Goal: Transaction & Acquisition: Book appointment/travel/reservation

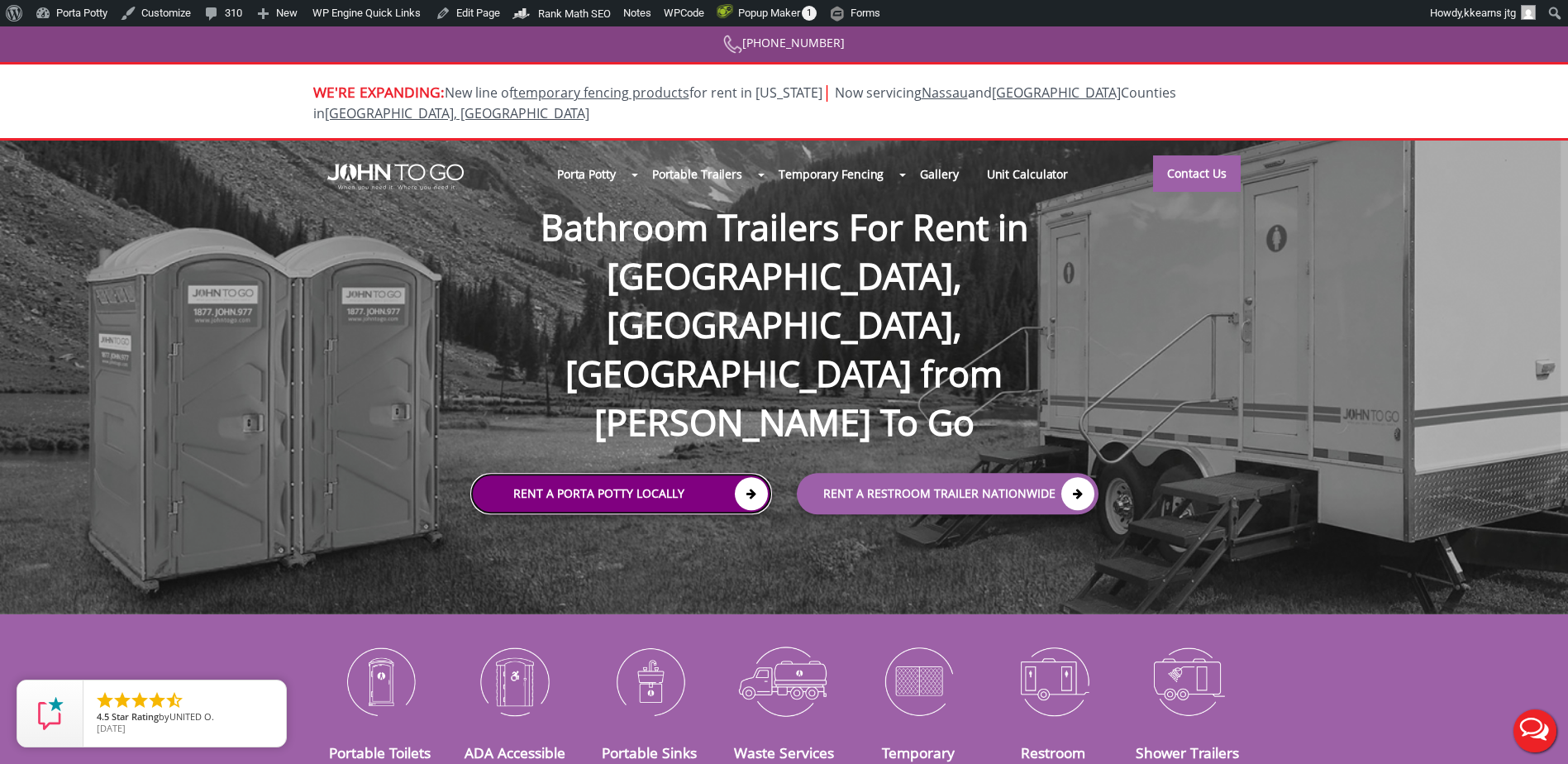
click at [573, 473] on link "Rent a Porta Potty Locally" at bounding box center [621, 493] width 302 height 41
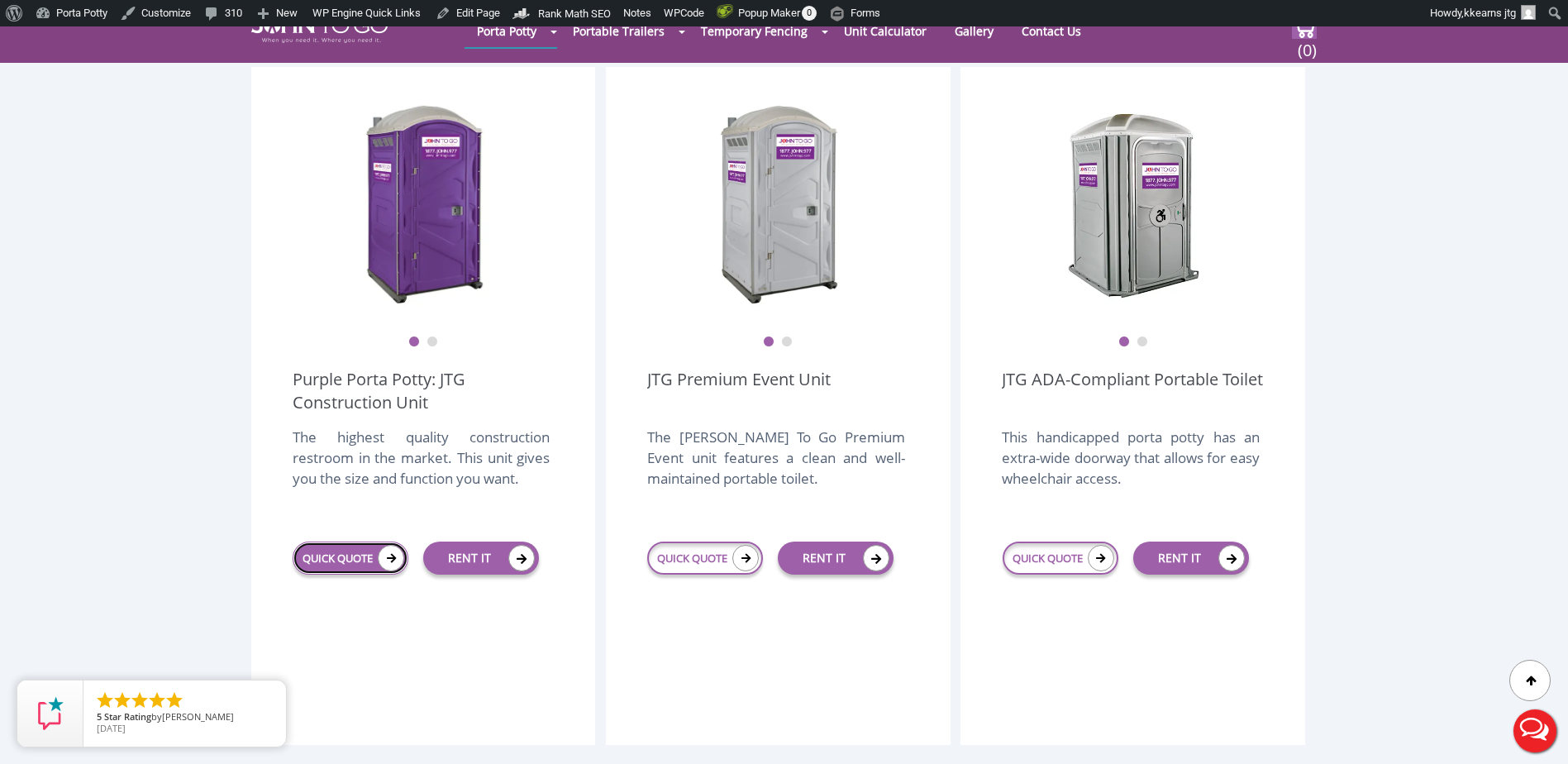
click at [342, 542] on link "QUICK QUOTE" at bounding box center [351, 558] width 115 height 33
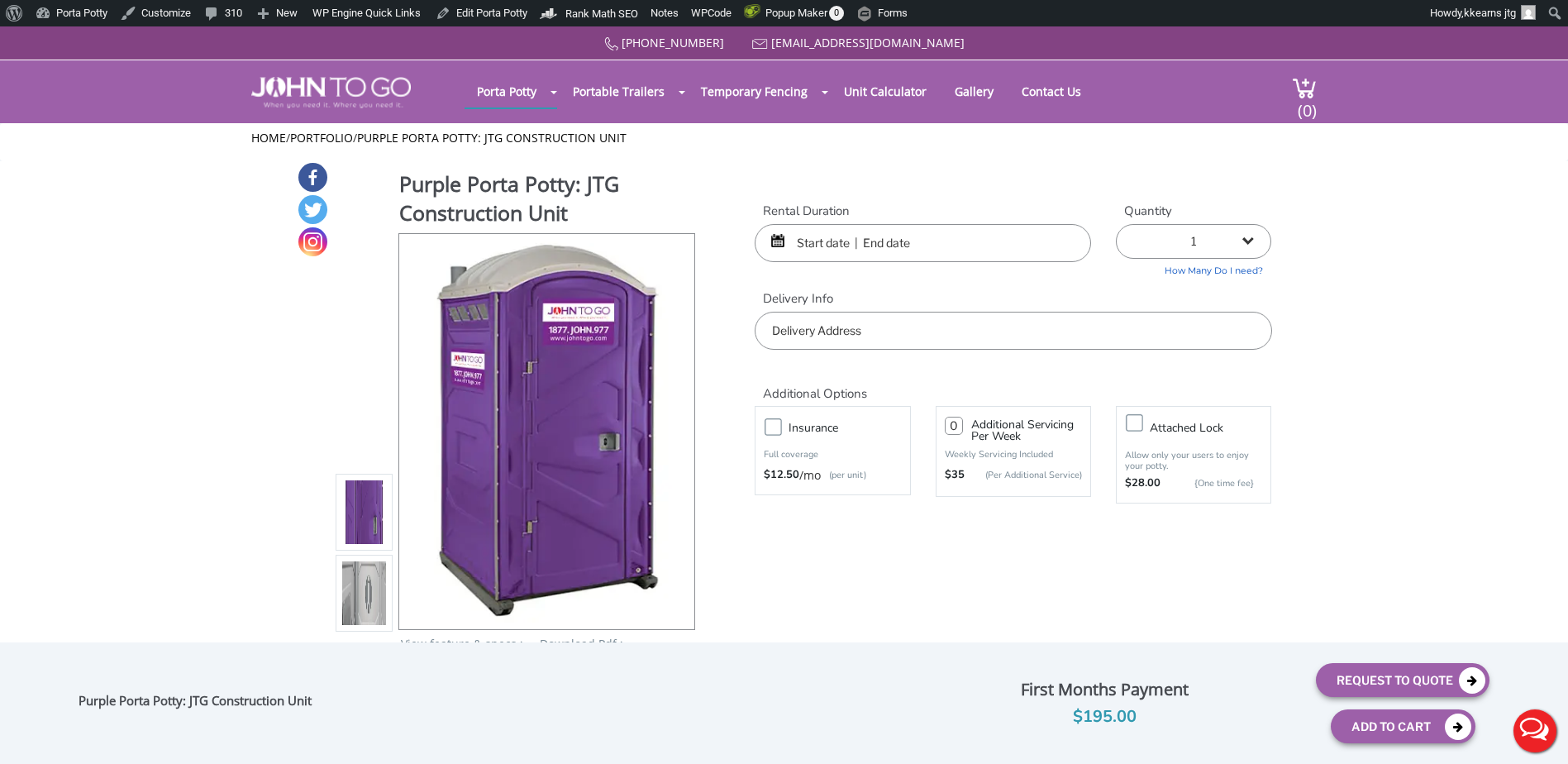
click at [820, 238] on input "text" at bounding box center [922, 243] width 336 height 38
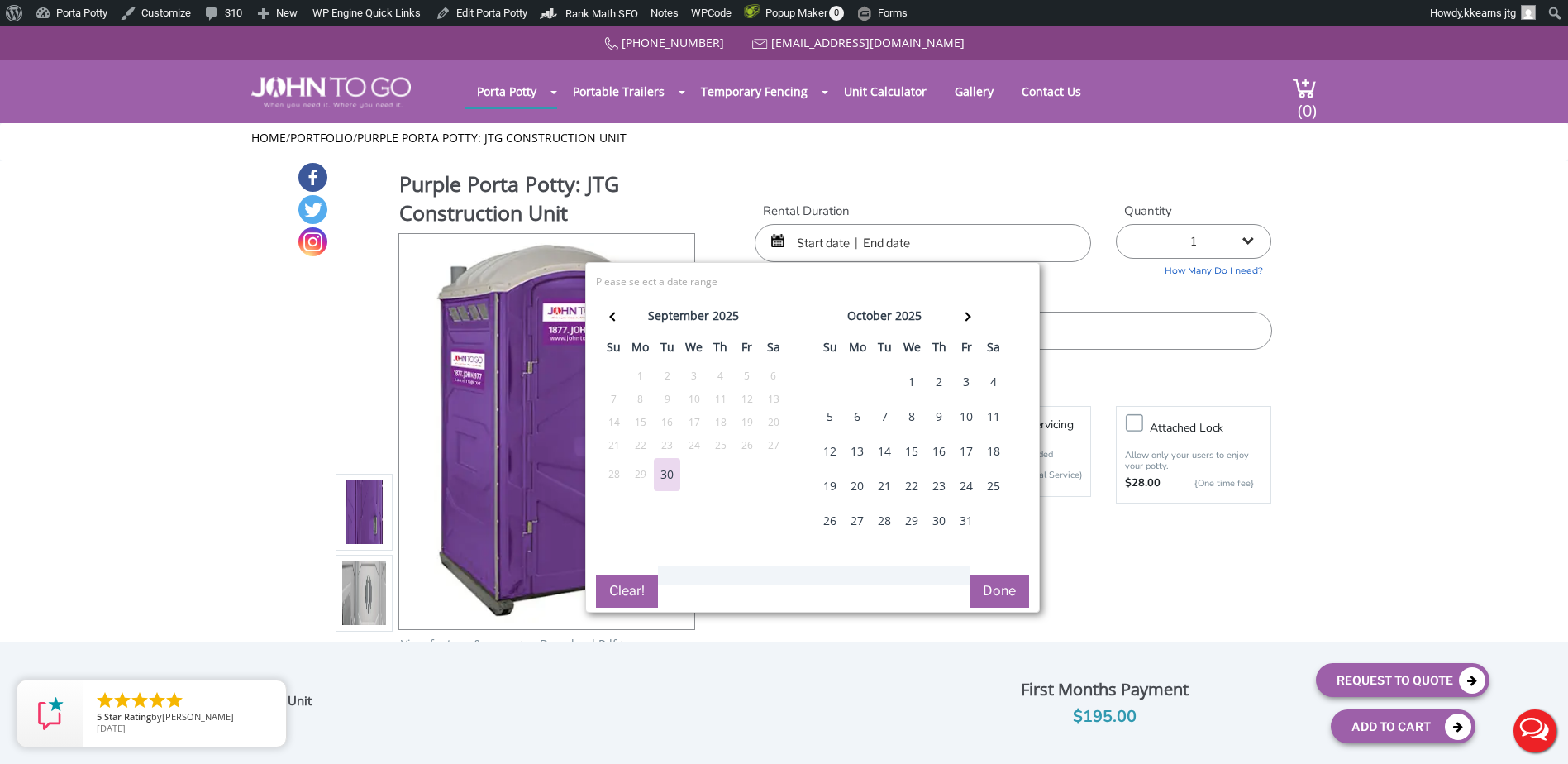
click at [989, 446] on div "18" at bounding box center [993, 451] width 26 height 33
click at [995, 490] on div "25" at bounding box center [993, 486] width 26 height 33
type input "[DATE] to [DATE]"
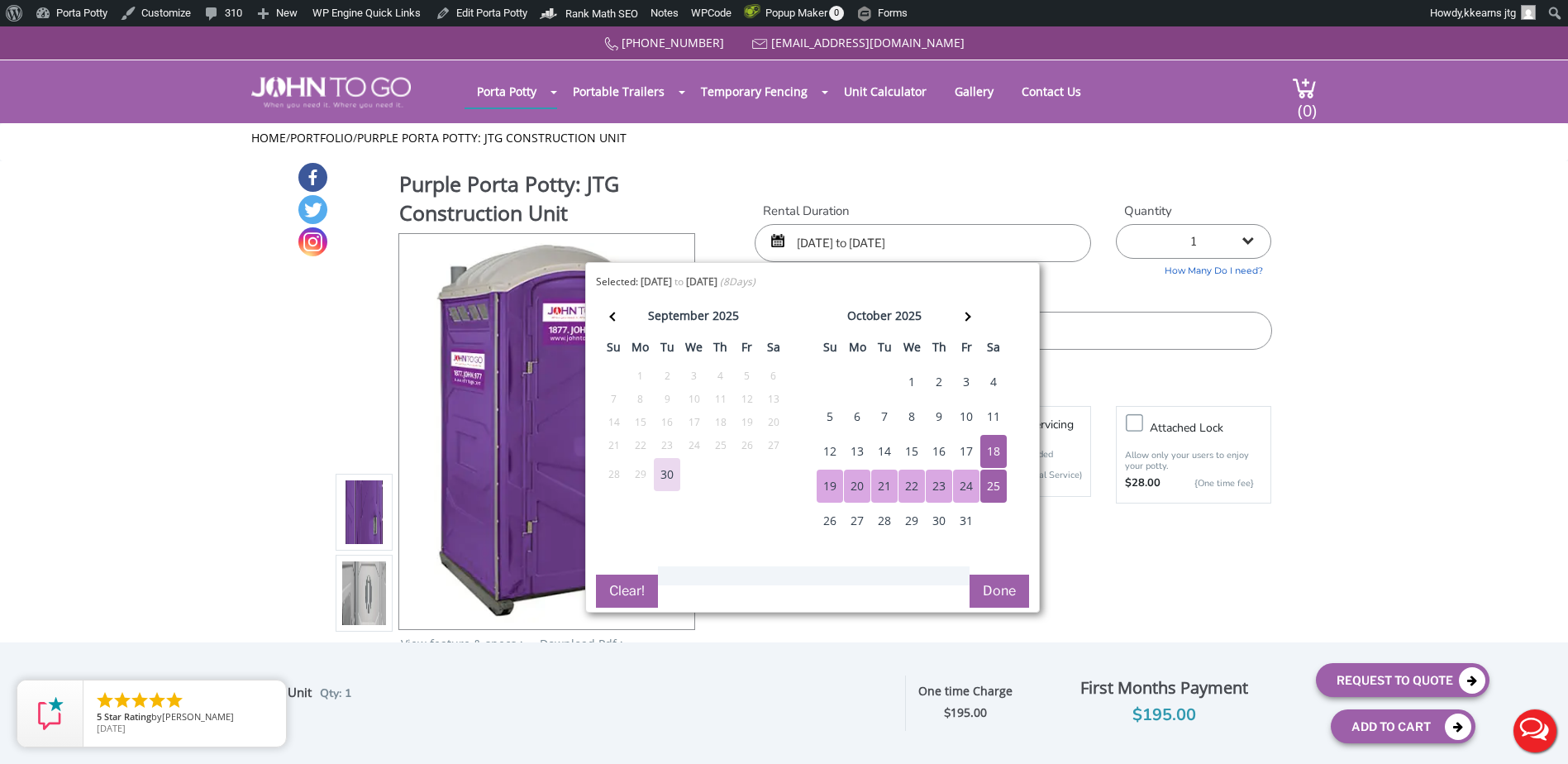
click at [1009, 591] on button "Done" at bounding box center [999, 591] width 60 height 33
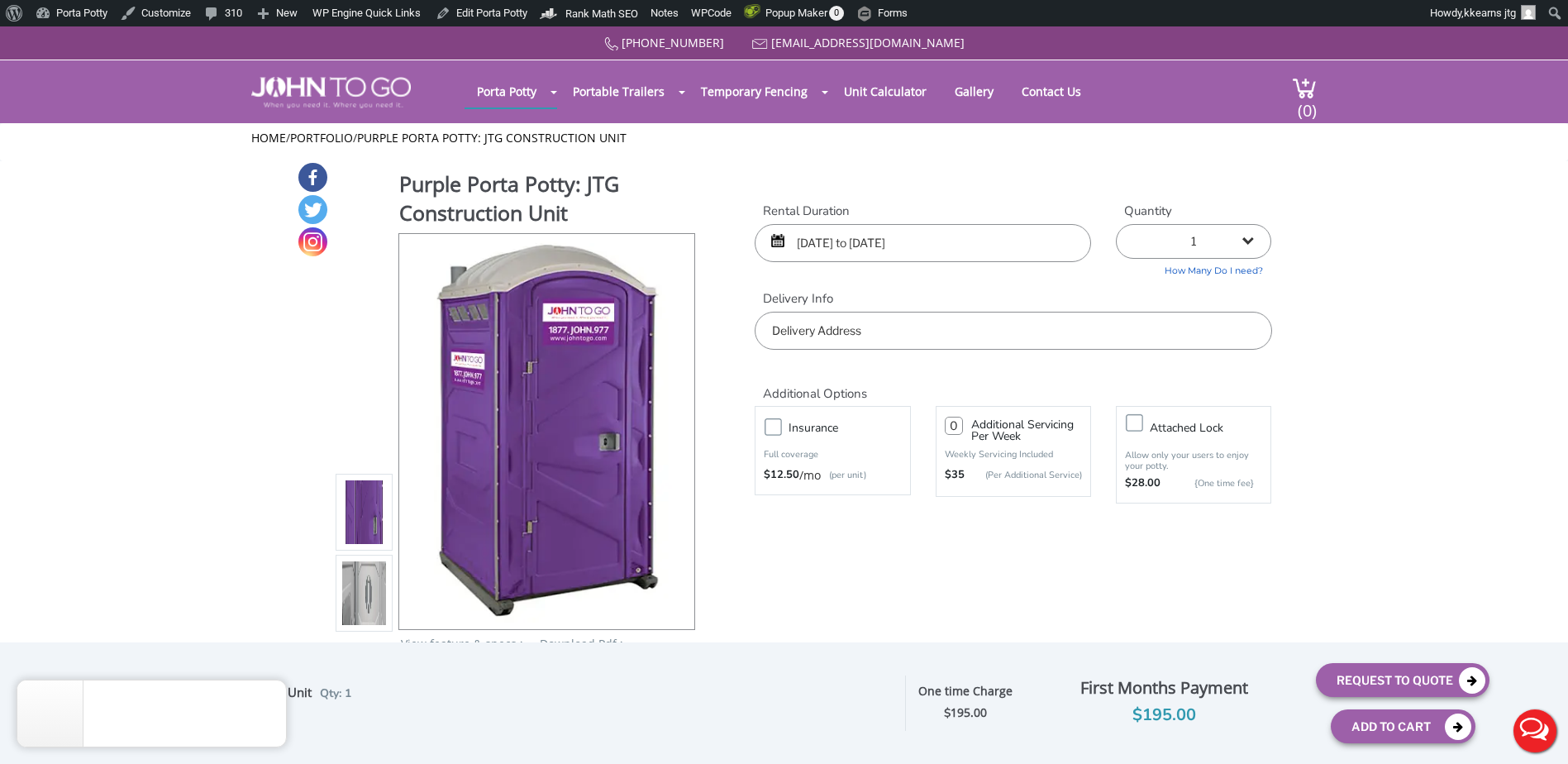
click at [840, 333] on input "text" at bounding box center [1013, 331] width 517 height 38
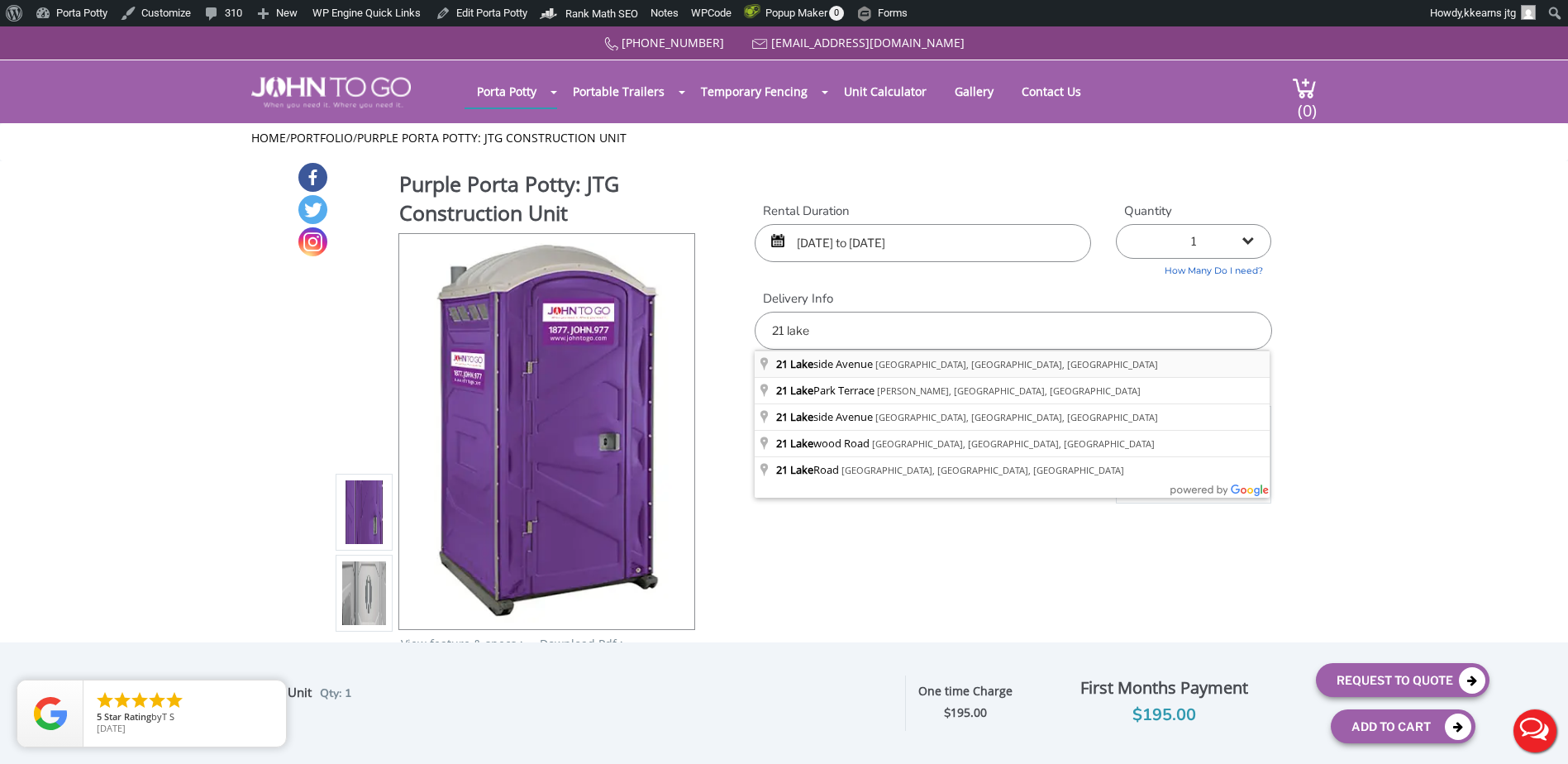
type input "[STREET_ADDRESS]"
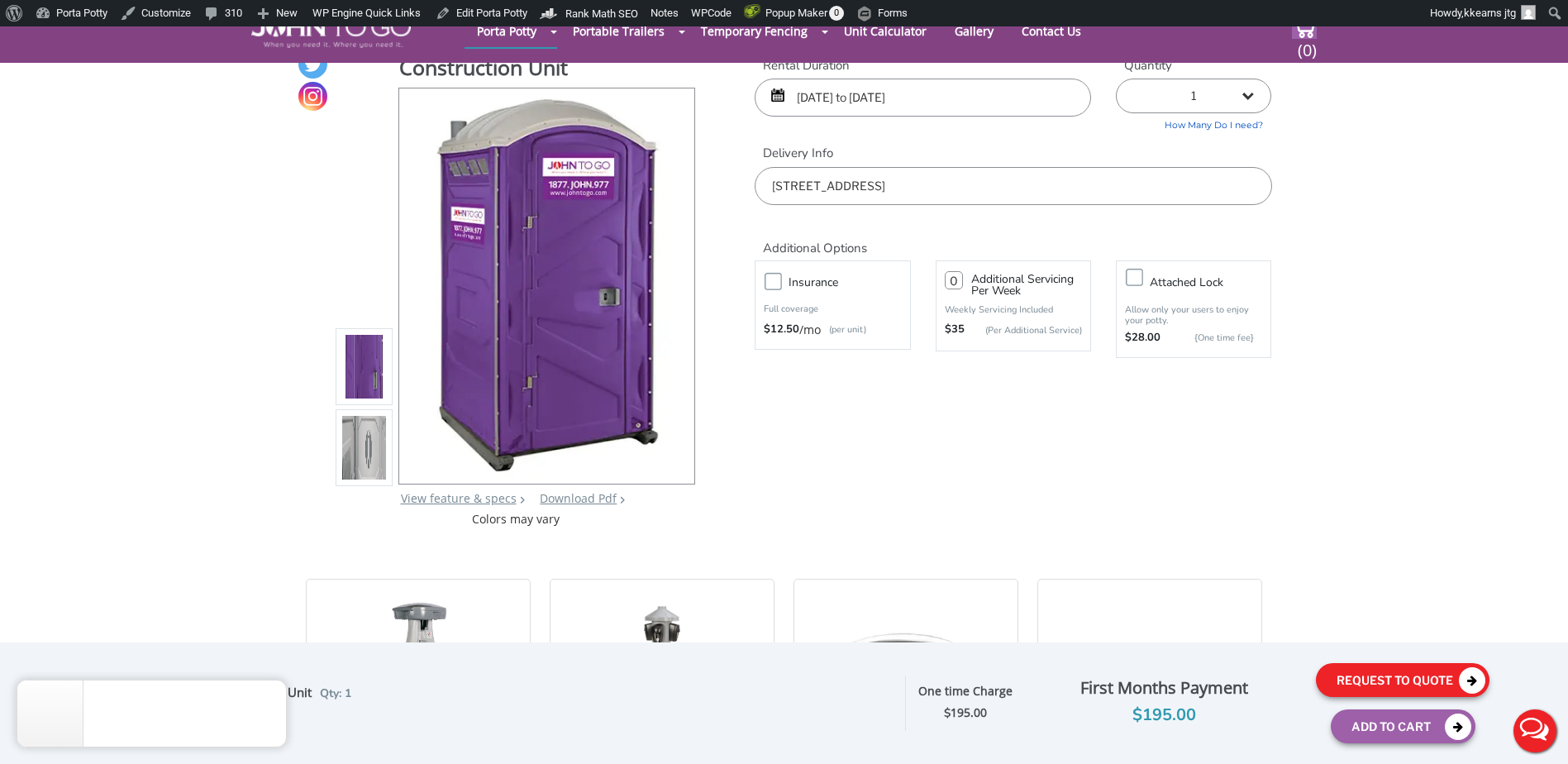
click at [1390, 678] on button "Request To Quote" at bounding box center [1403, 680] width 174 height 34
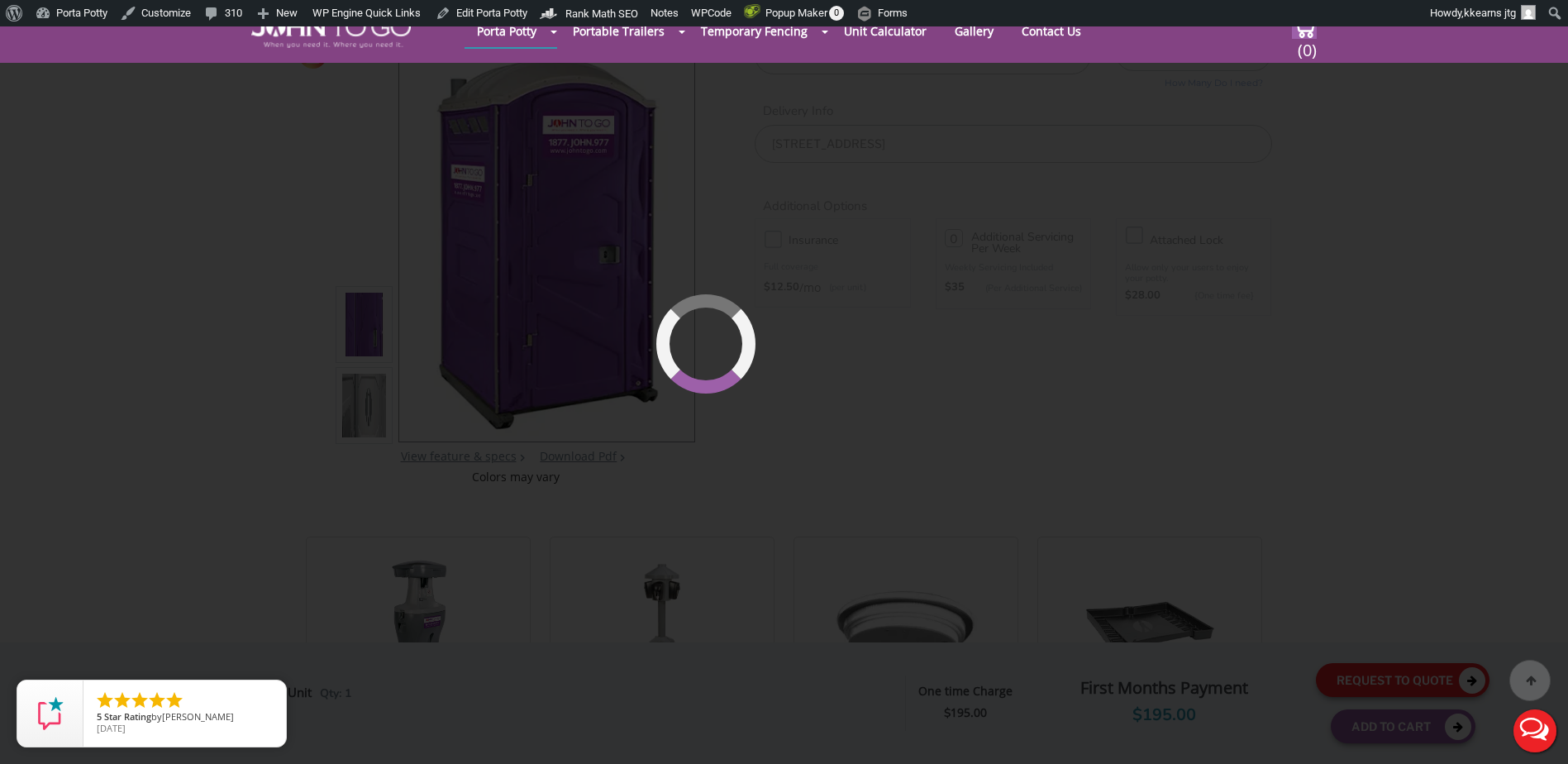
scroll to position [140, 0]
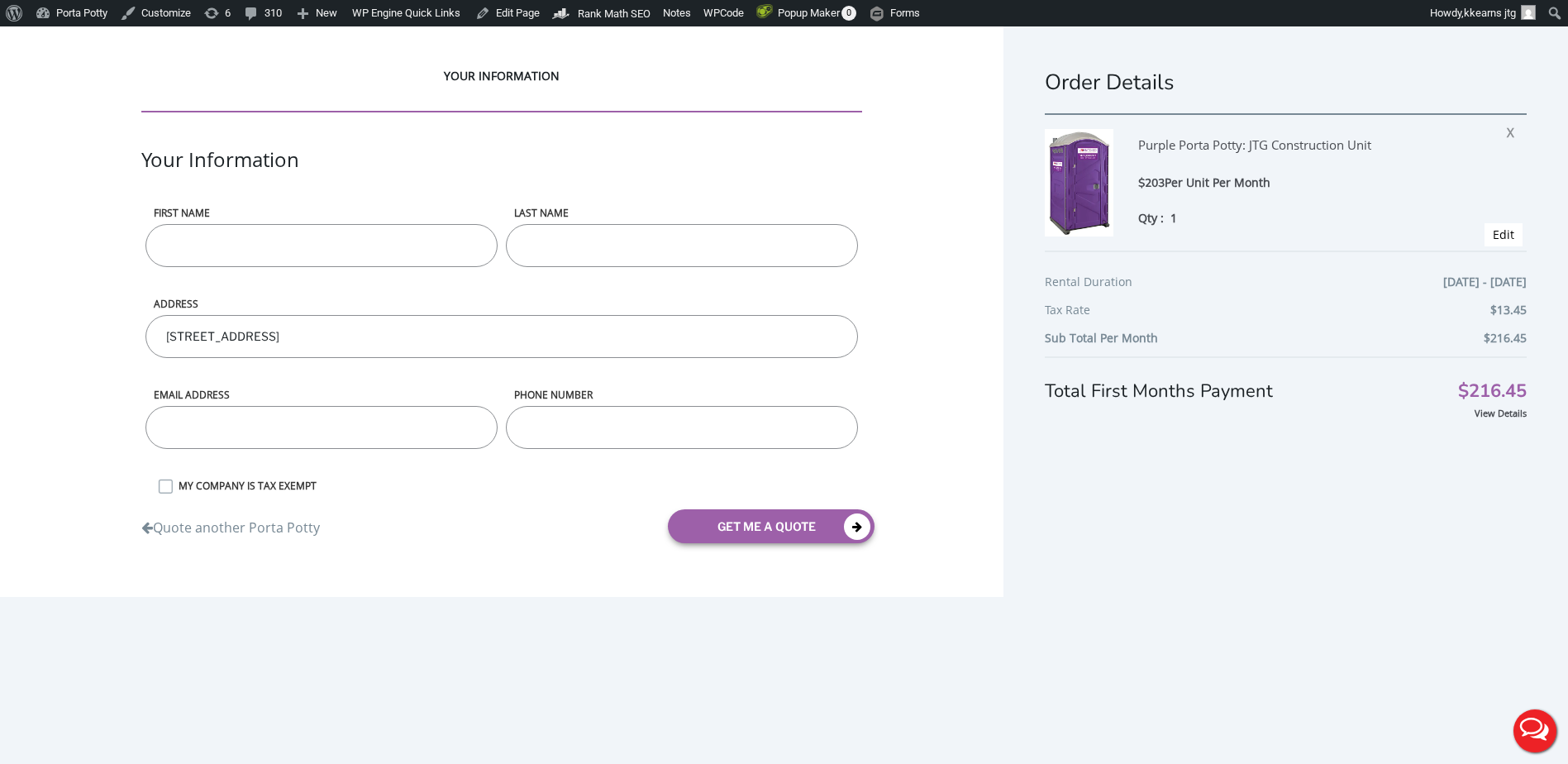
click at [254, 248] on input "First name" at bounding box center [321, 245] width 353 height 43
type input "Kristopher"
type input "Kearns"
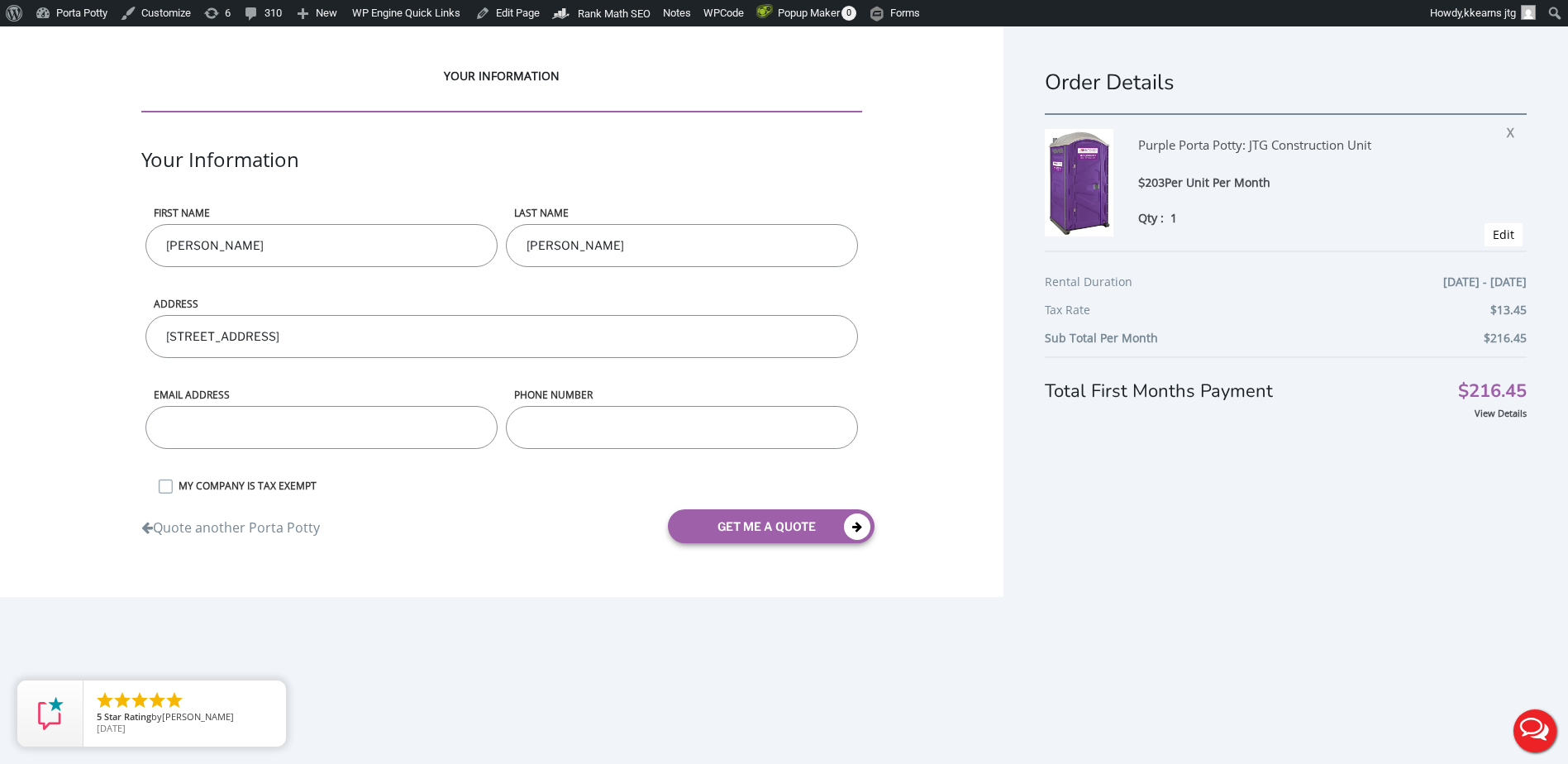
type input "me@mynameiskristopher.com"
type input "8653105043"
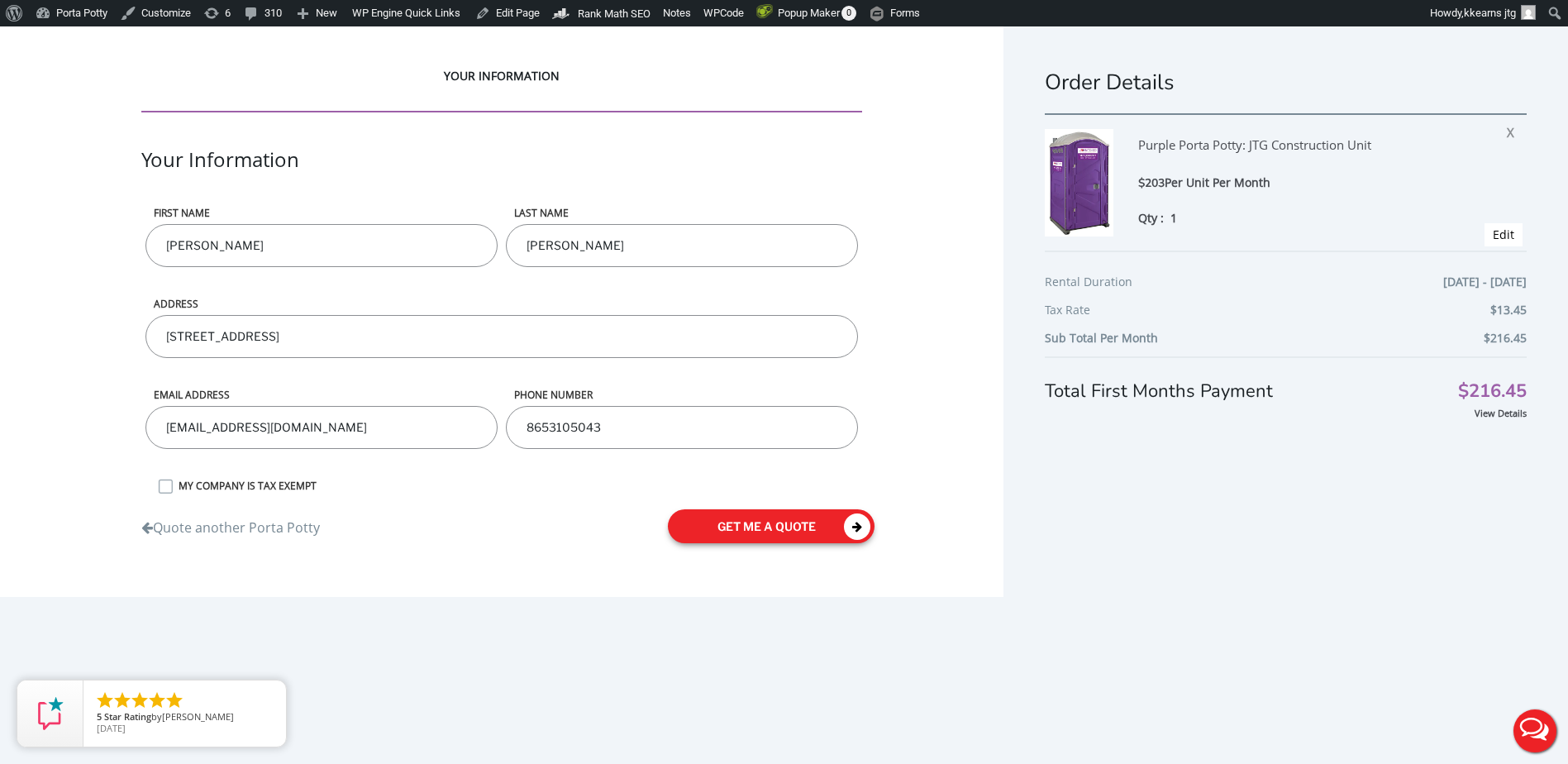
click at [746, 528] on button "get me a quote" at bounding box center [771, 527] width 206 height 34
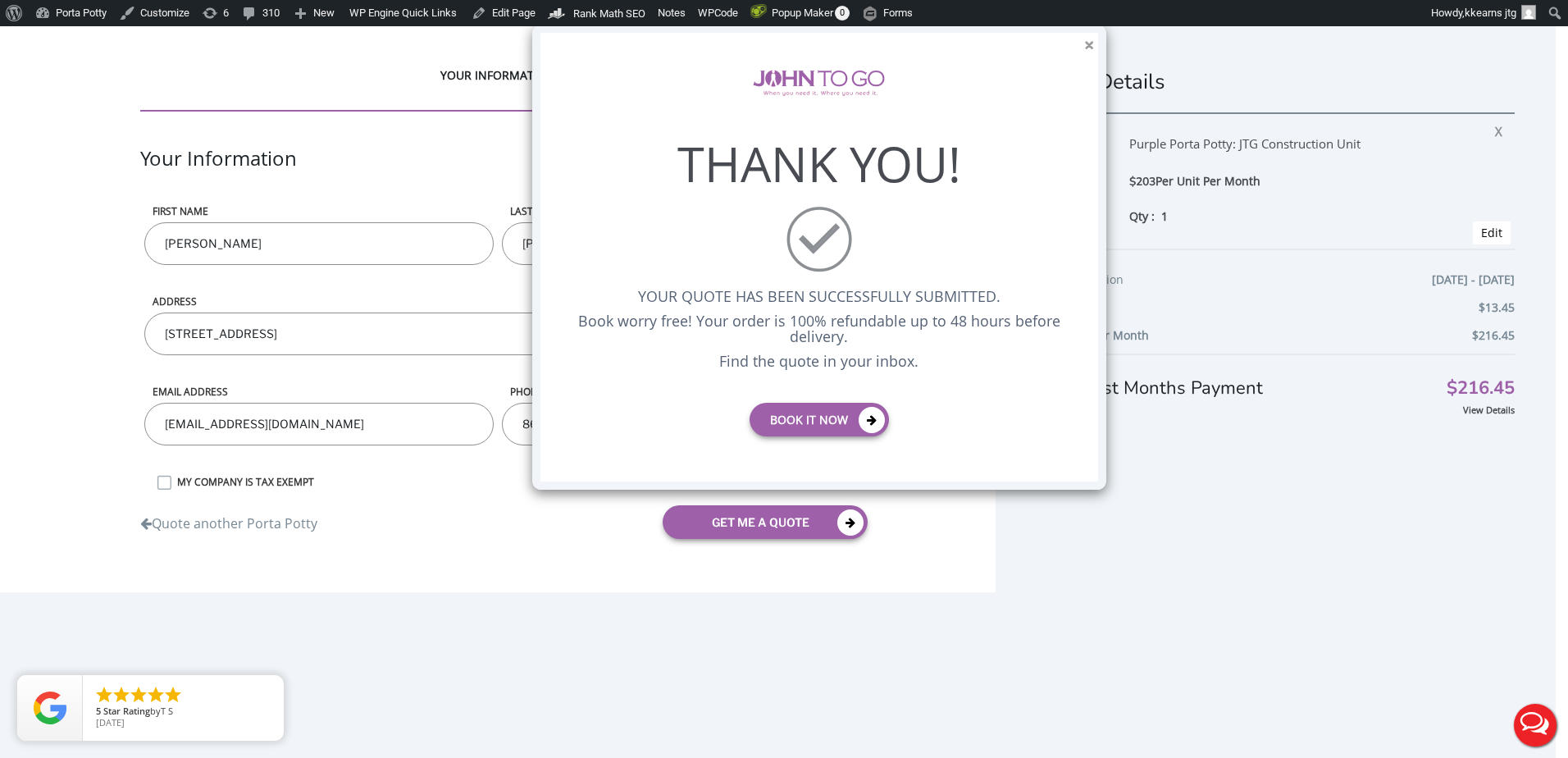
click at [1087, 42] on button "×" at bounding box center [1089, 45] width 10 height 17
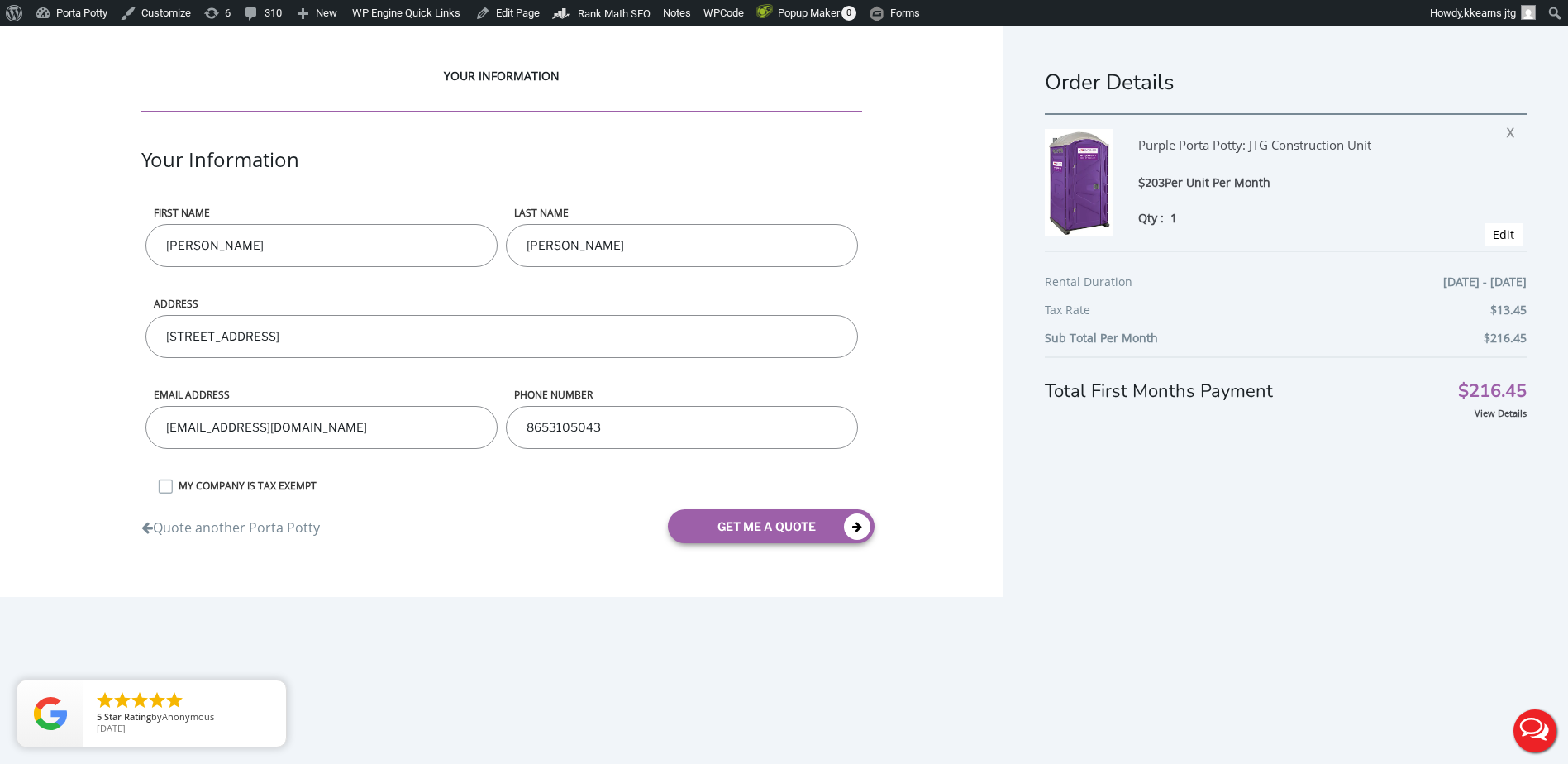
click at [766, 109] on div "YOUR INFORMATION" at bounding box center [502, 90] width 721 height 45
click at [337, 127] on div "YOUR INFORMATION" at bounding box center [502, 106] width 721 height 78
